Goal: Navigation & Orientation: Find specific page/section

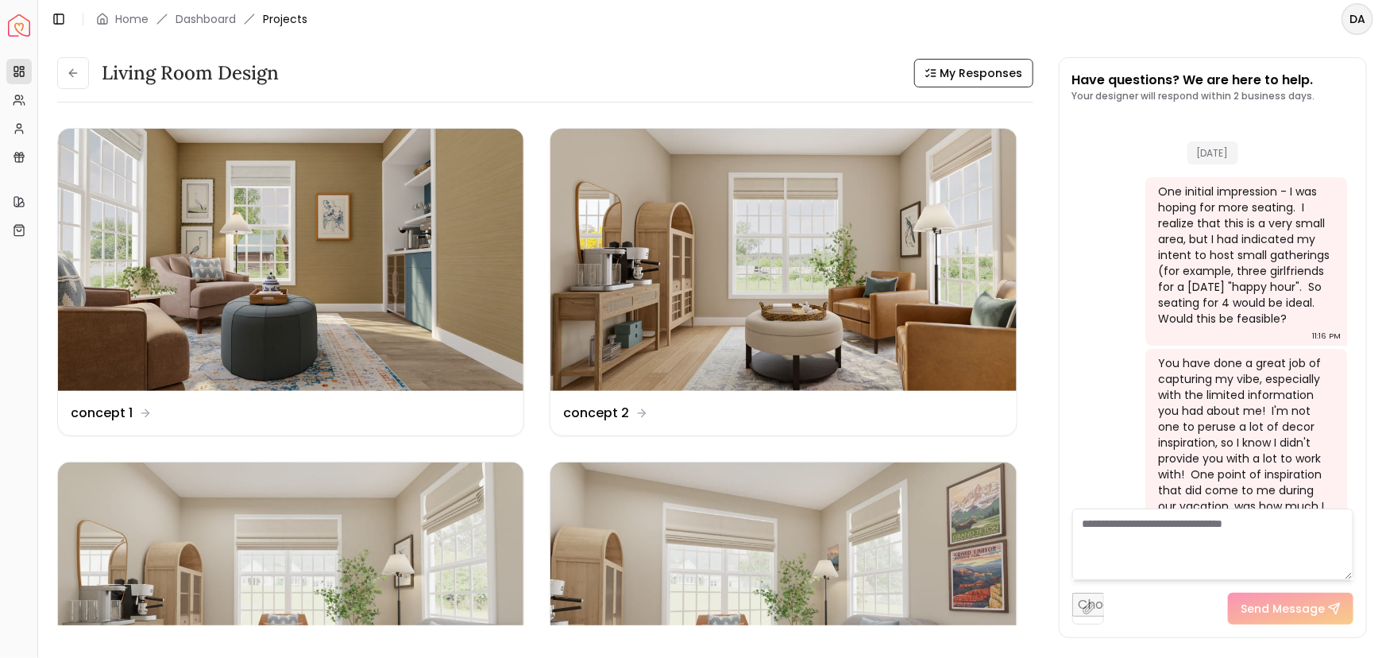
scroll to position [3586, 0]
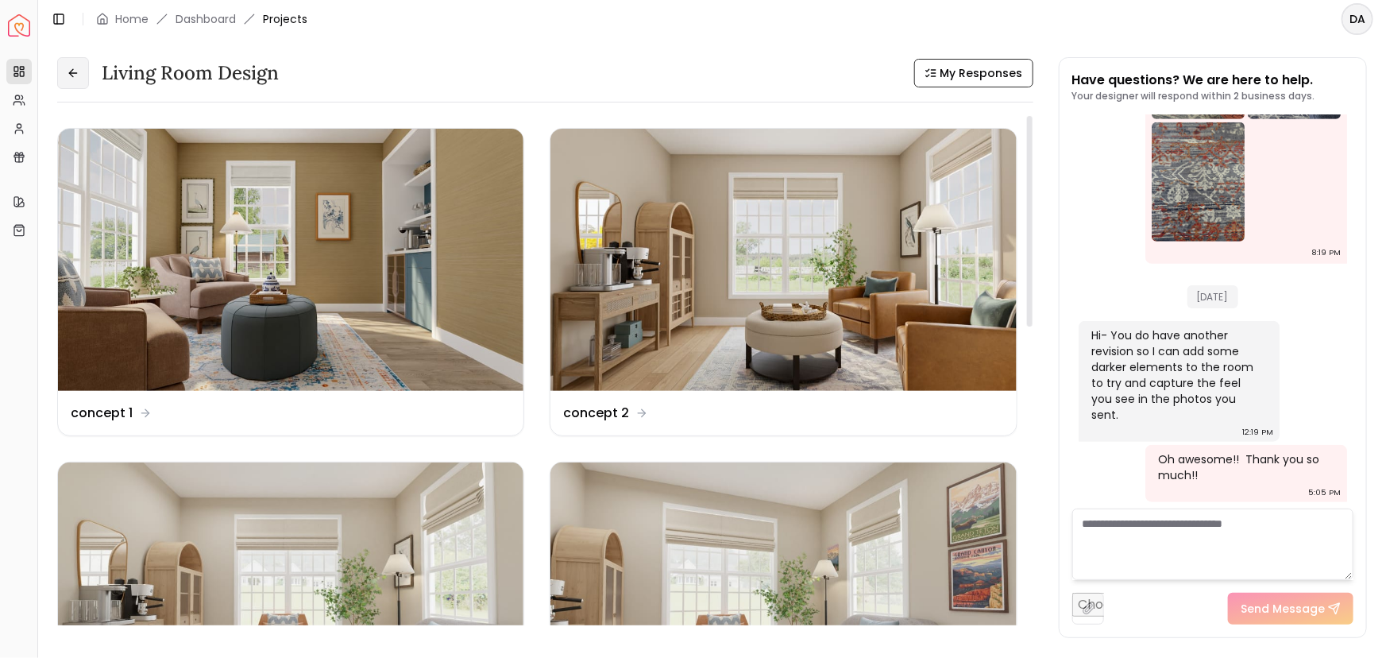
click at [76, 68] on icon at bounding box center [73, 73] width 13 height 13
